Goal: Task Accomplishment & Management: Complete application form

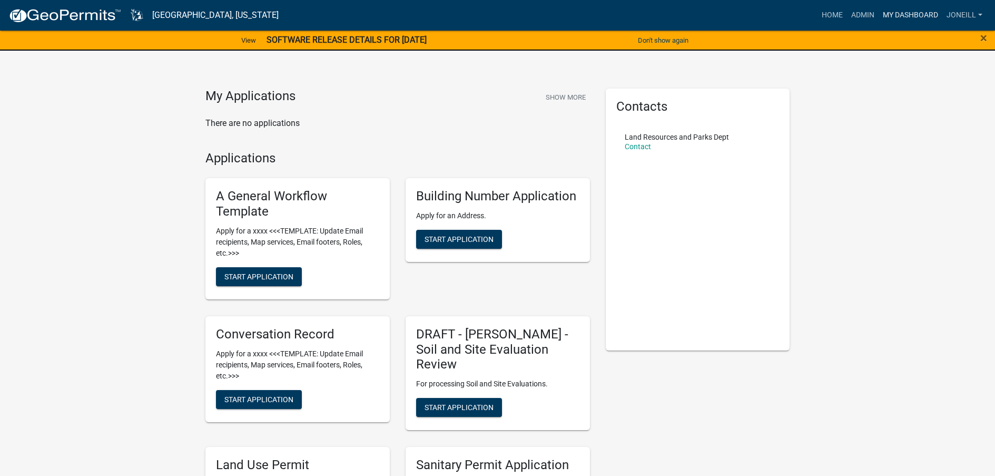
click at [901, 13] on link "My Dashboard" at bounding box center [911, 15] width 64 height 20
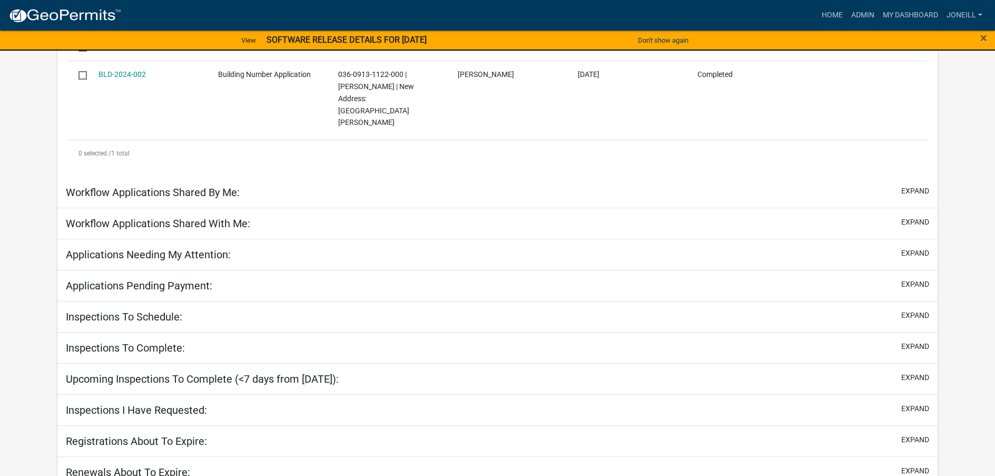
select select "2: 50"
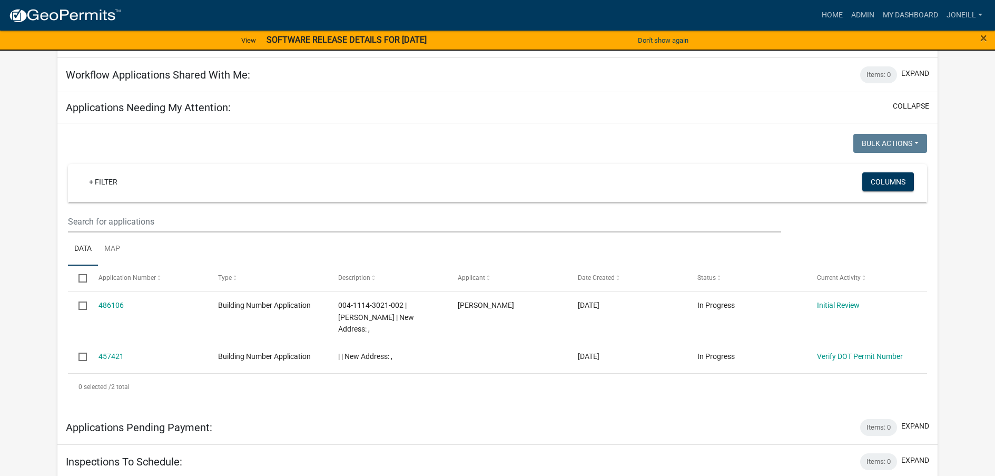
scroll to position [418, 0]
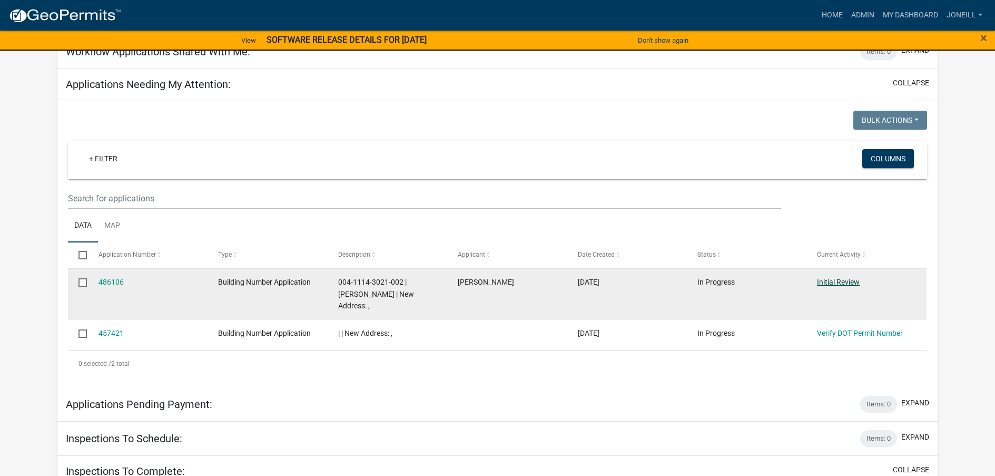
click at [844, 278] on link "Initial Review" at bounding box center [838, 282] width 43 height 8
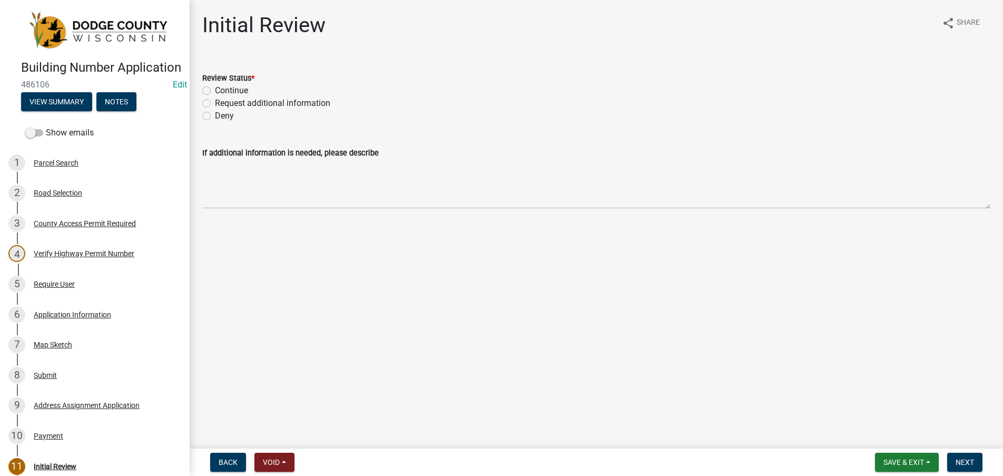
click at [215, 88] on label "Continue" at bounding box center [231, 90] width 33 height 13
click at [215, 88] on input "Continue" at bounding box center [218, 87] width 7 height 7
radio input "true"
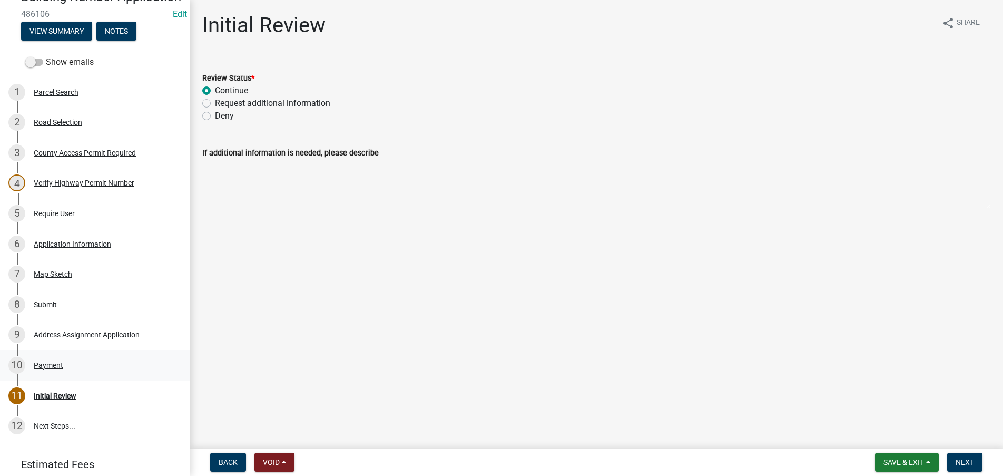
scroll to position [105, 0]
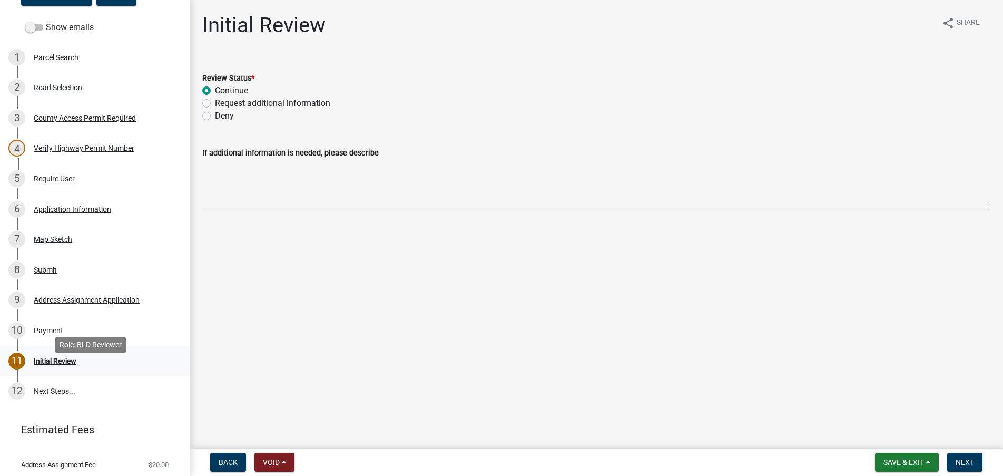
click at [47, 365] on div "Initial Review" at bounding box center [55, 360] width 43 height 7
click at [964, 464] on span "Next" at bounding box center [965, 462] width 18 height 8
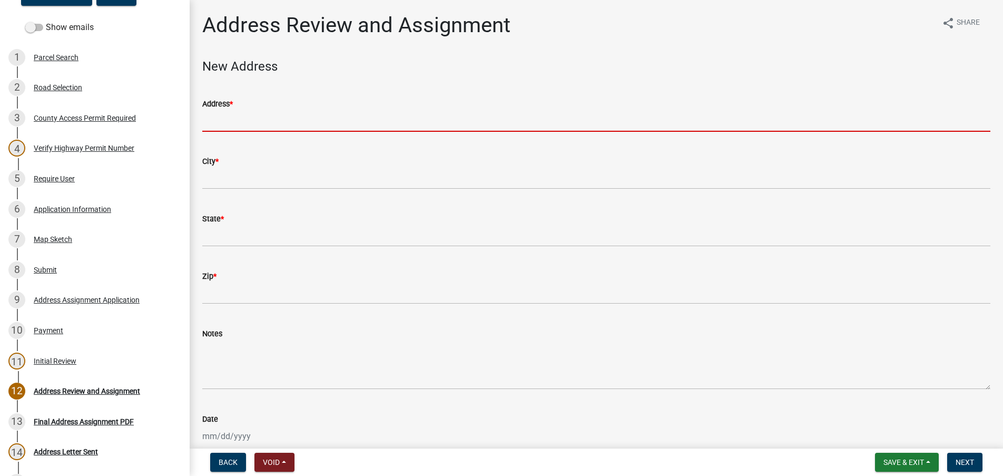
click at [228, 116] on input "Address *" at bounding box center [596, 121] width 788 height 22
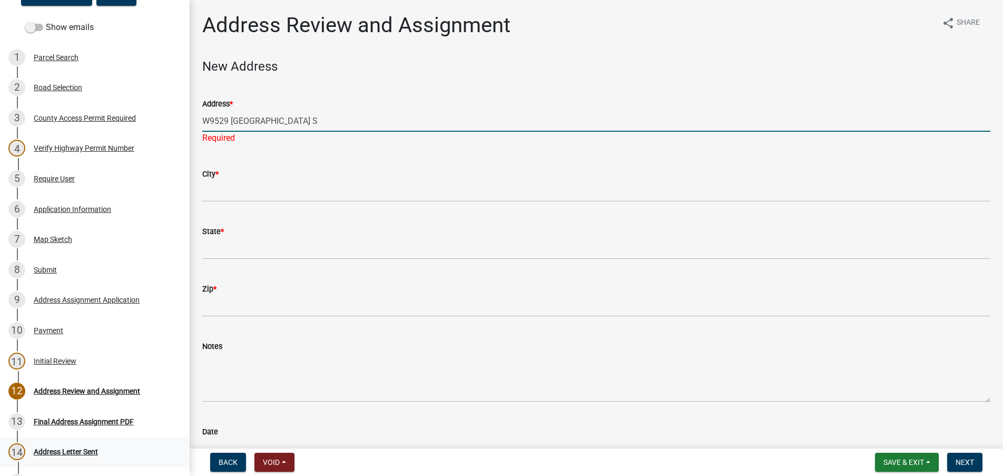
type input "W9529 [GEOGRAPHIC_DATA] S"
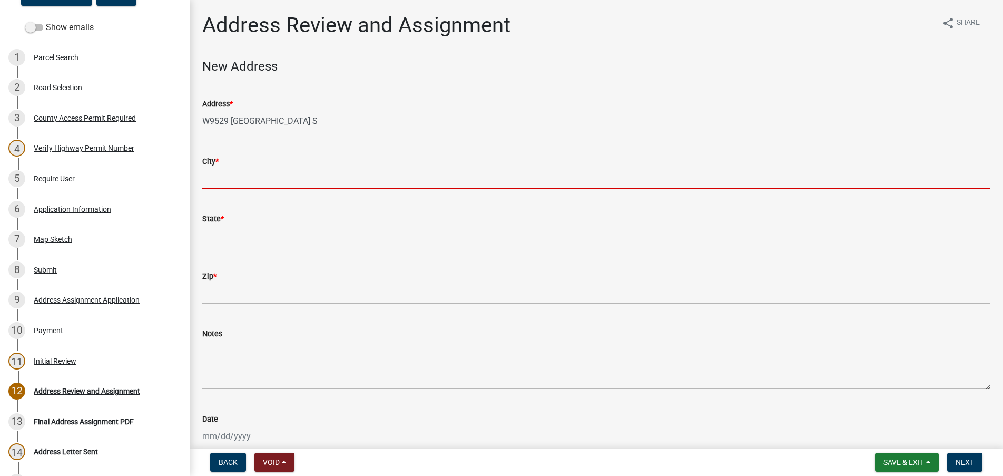
click at [238, 178] on input "City *" at bounding box center [596, 179] width 788 height 22
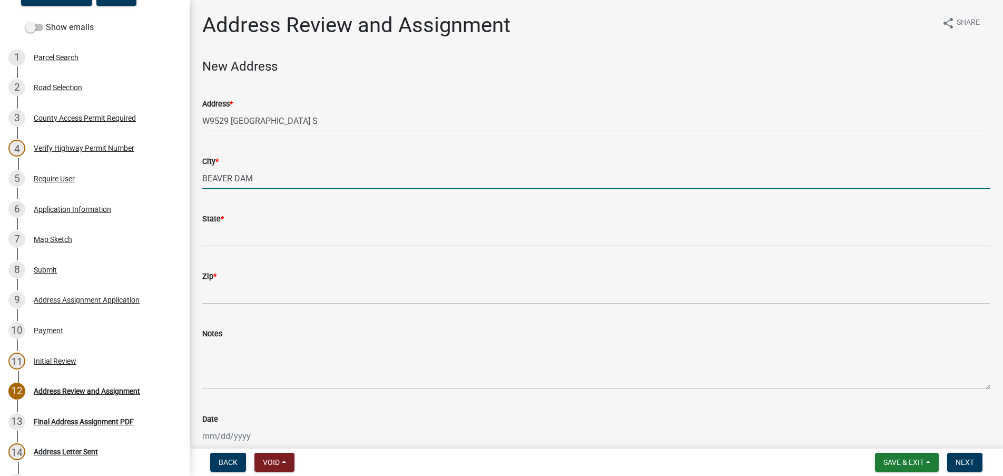
type input "BEAVER DAM"
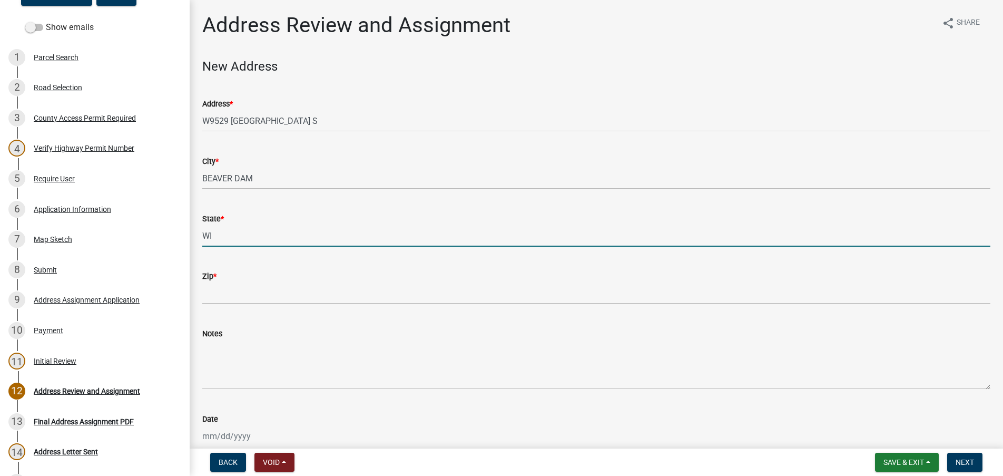
type input "WI"
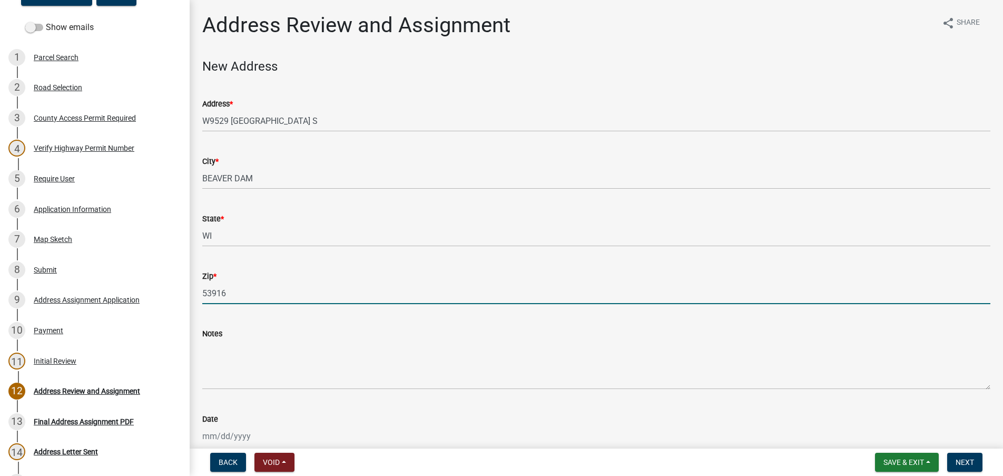
type input "53916"
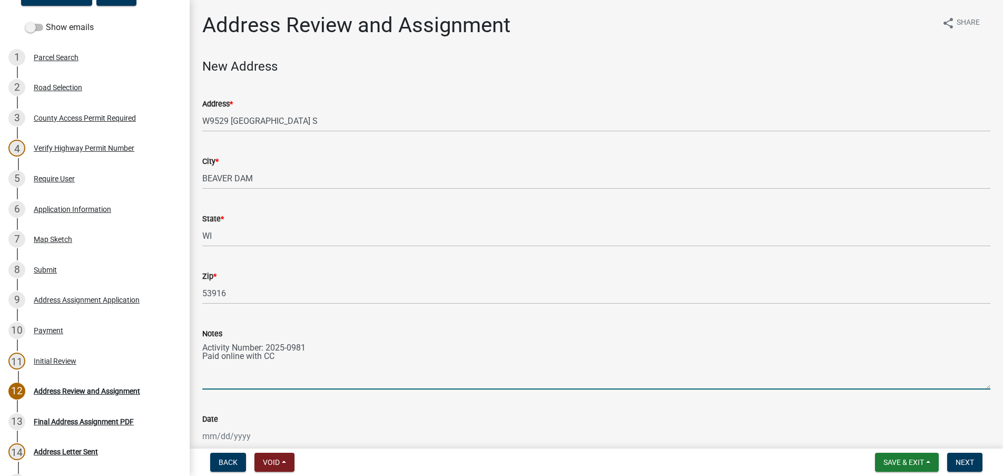
type textarea "Activity Number: 2025-0981 Paid online with CC"
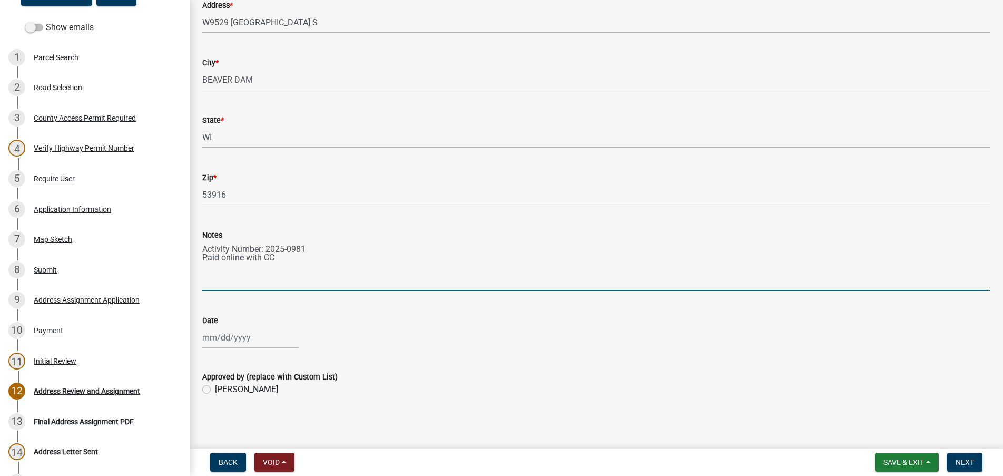
scroll to position [101, 0]
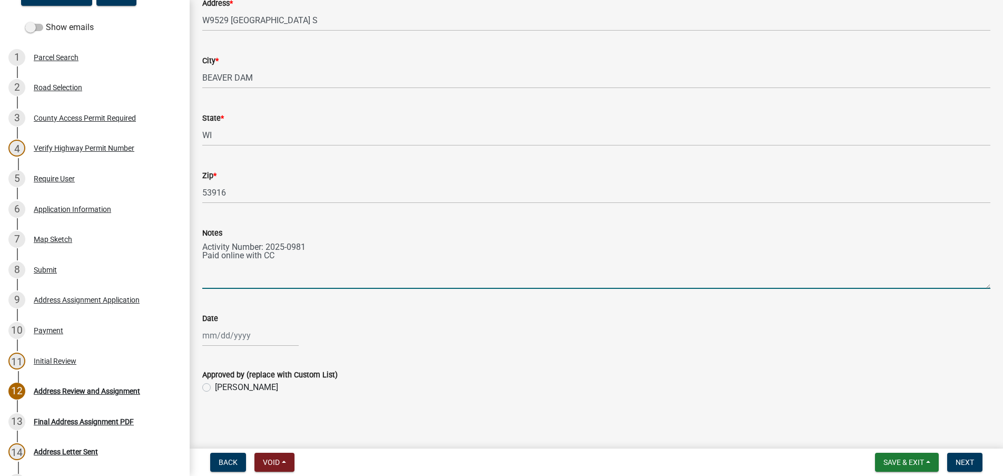
click at [236, 324] on div "Date" at bounding box center [596, 321] width 788 height 49
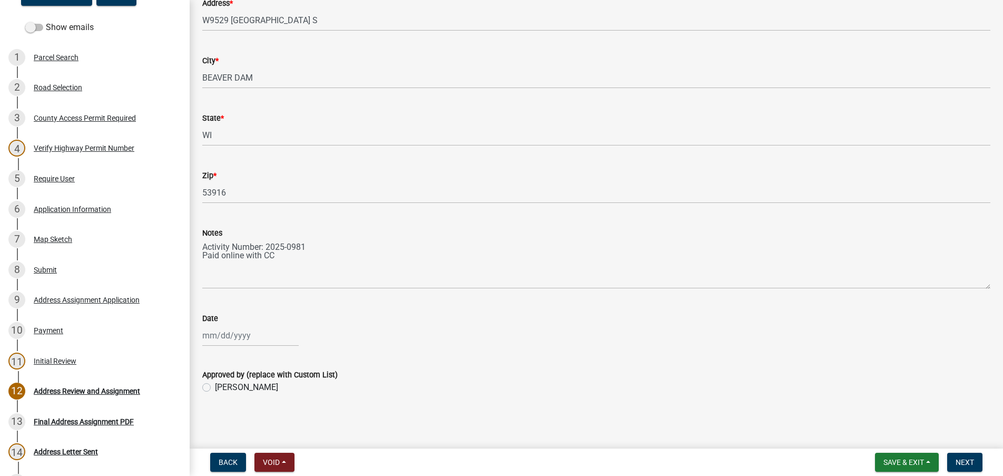
select select "10"
select select "2025"
click at [232, 333] on div "[PERSON_NAME] Feb Mar Apr [PERSON_NAME][DATE] Oct Nov [DATE] 1526 1527 1528 152…" at bounding box center [250, 336] width 96 height 22
click at [245, 243] on div "8" at bounding box center [246, 245] width 17 height 17
type input "[DATE]"
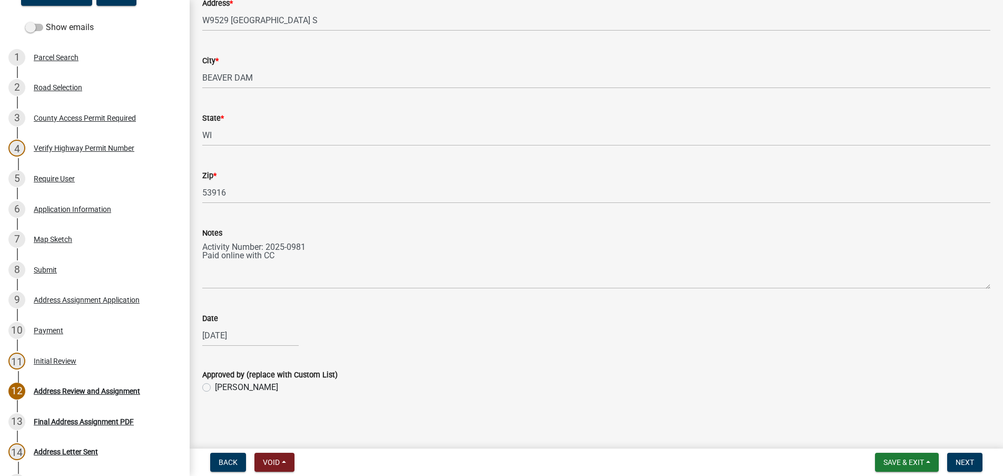
click at [215, 390] on label "[PERSON_NAME]" at bounding box center [246, 387] width 63 height 13
click at [215, 388] on input "[PERSON_NAME]" at bounding box center [218, 384] width 7 height 7
radio input "true"
click at [967, 464] on span "Next" at bounding box center [965, 462] width 18 height 8
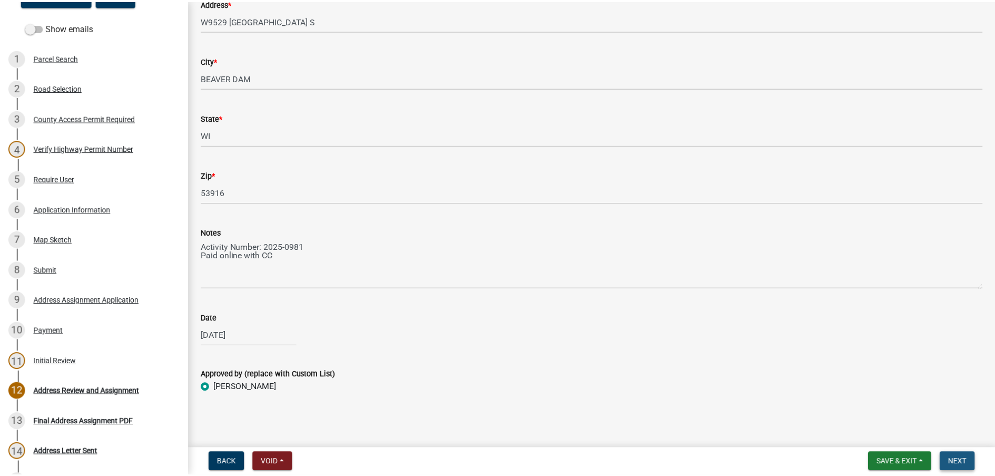
scroll to position [0, 0]
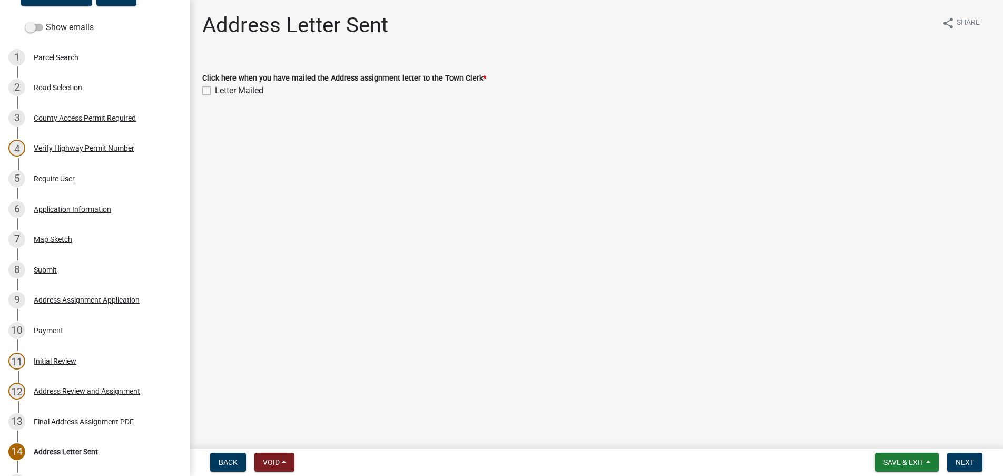
click at [215, 91] on label "Letter Mailed" at bounding box center [239, 90] width 48 height 13
click at [215, 91] on input "Letter Mailed" at bounding box center [218, 87] width 7 height 7
checkbox input "true"
click at [969, 462] on span "Next" at bounding box center [965, 462] width 18 height 8
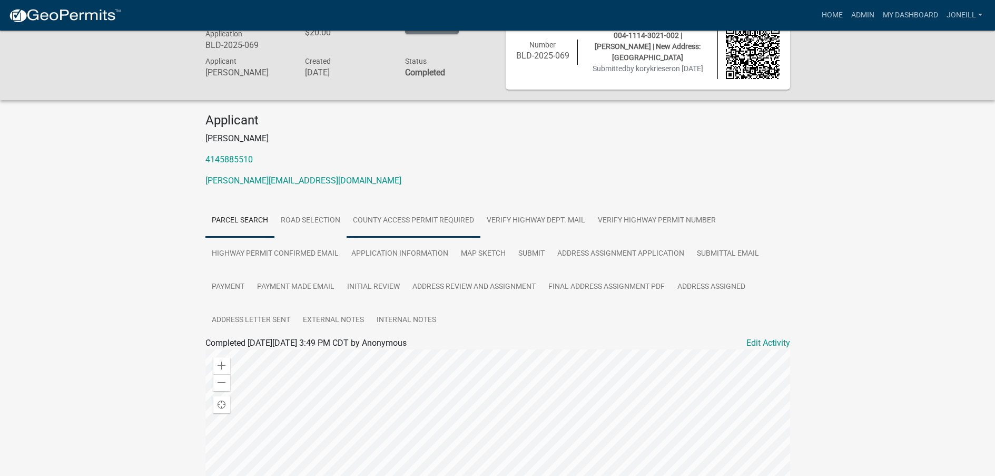
scroll to position [53, 0]
